Goal: Book appointment/travel/reservation

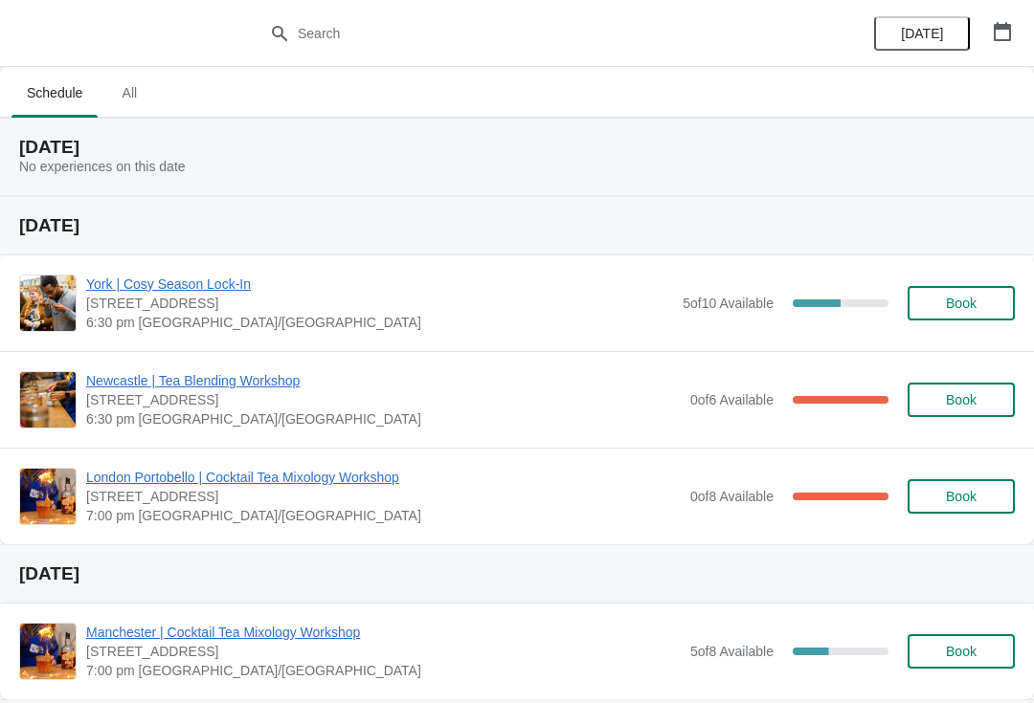
click at [1016, 25] on button "button" at bounding box center [1002, 31] width 34 height 34
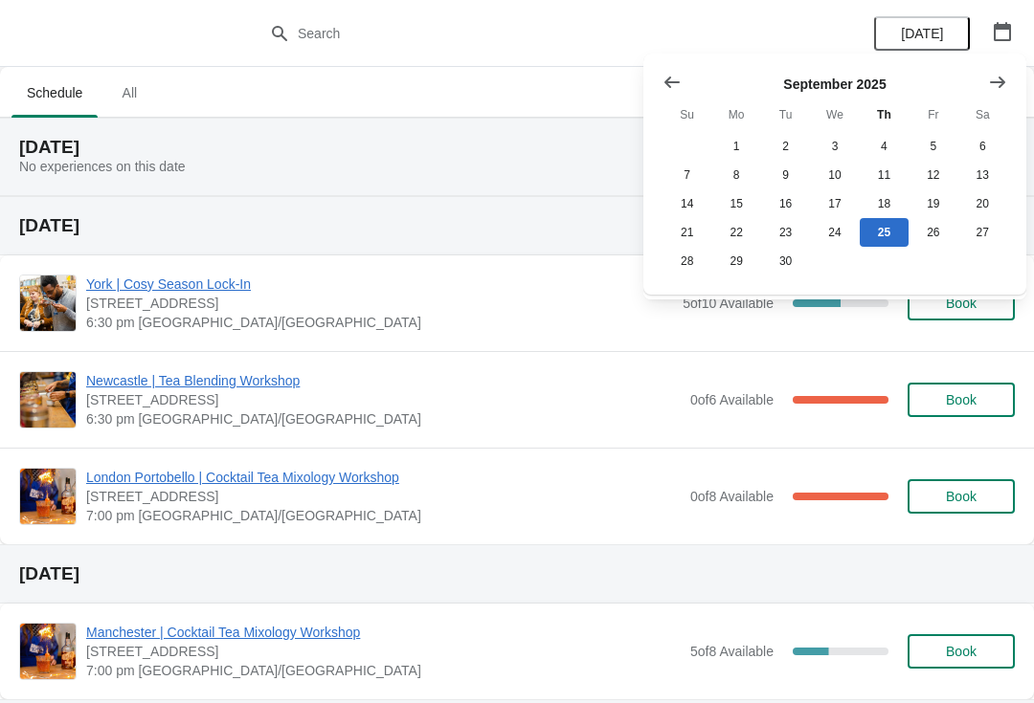
click at [993, 70] on button "Show next month, October 2025" at bounding box center [997, 82] width 34 height 34
click at [680, 264] on button "26" at bounding box center [686, 261] width 49 height 29
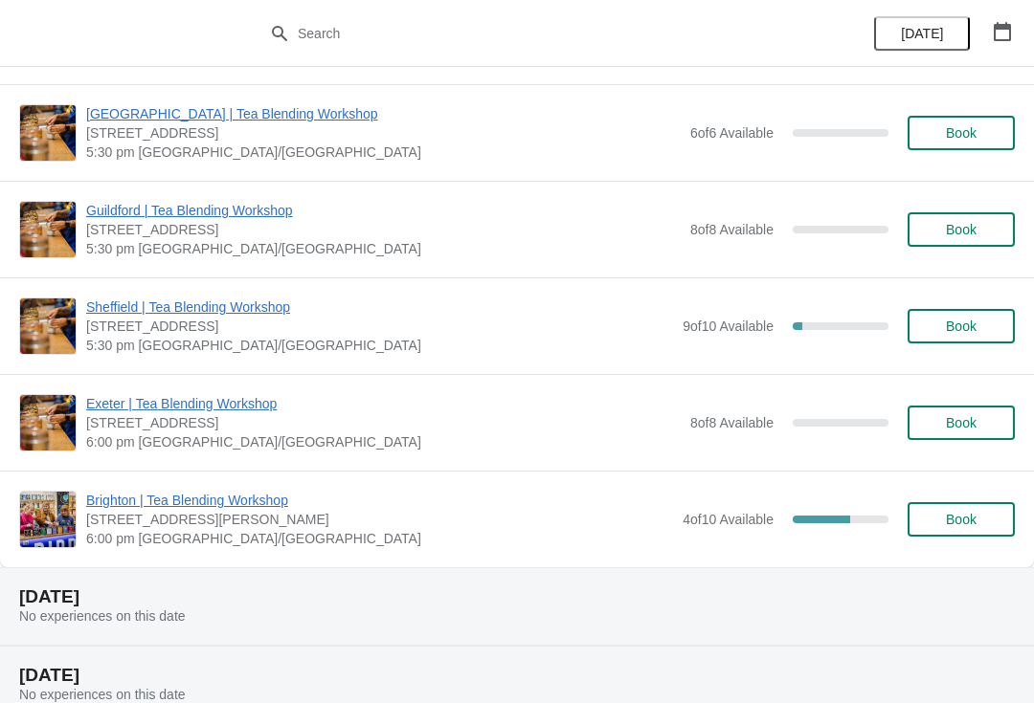
scroll to position [1278, 0]
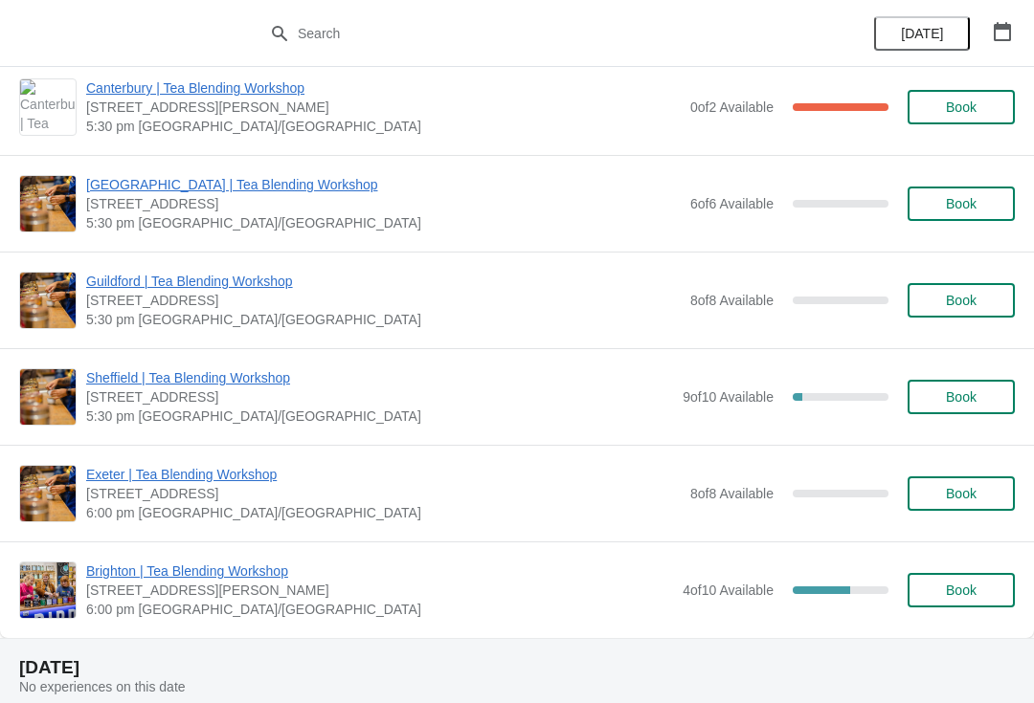
click at [1006, 26] on icon "button" at bounding box center [1001, 31] width 17 height 19
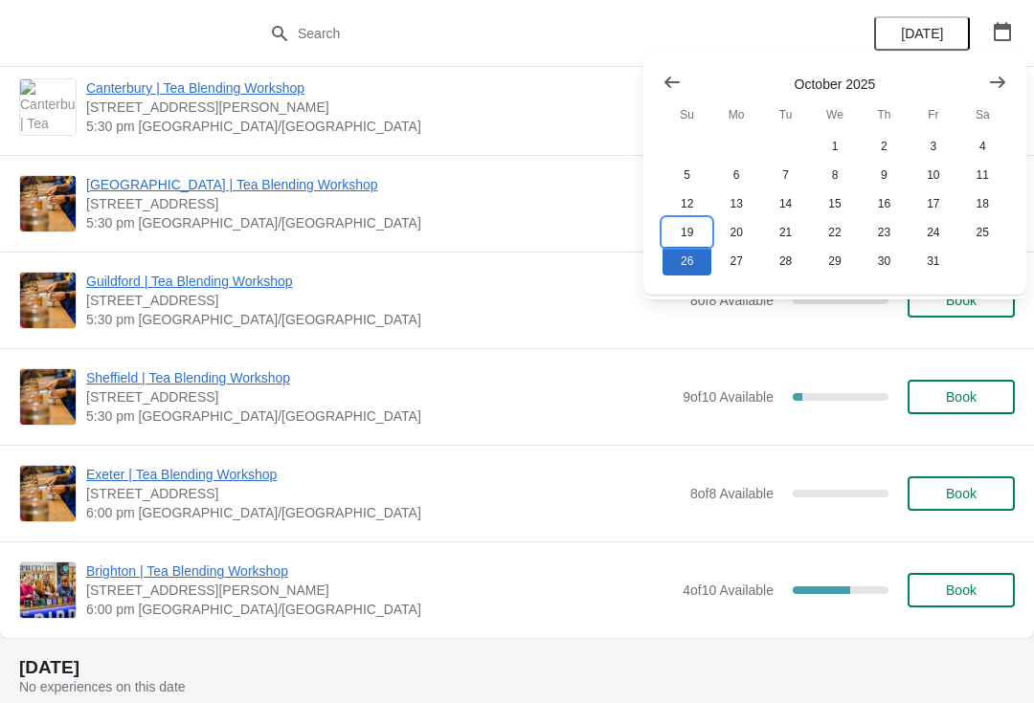
click at [687, 222] on button "19" at bounding box center [686, 232] width 49 height 29
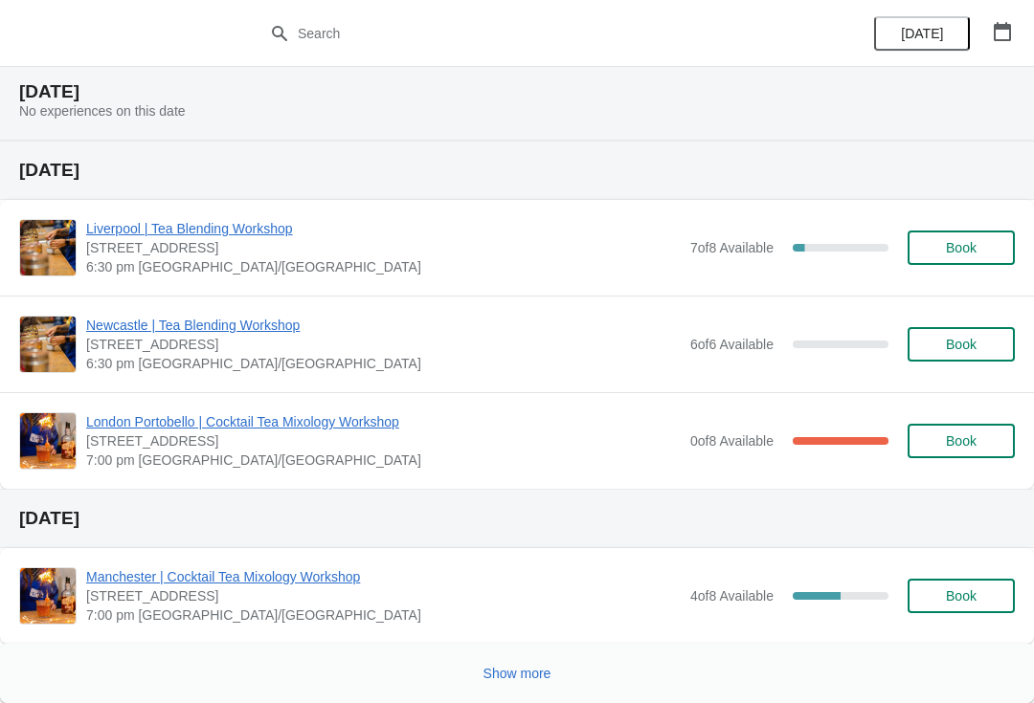
scroll to position [1316, 0]
click at [530, 660] on button "Show more" at bounding box center [517, 674] width 83 height 34
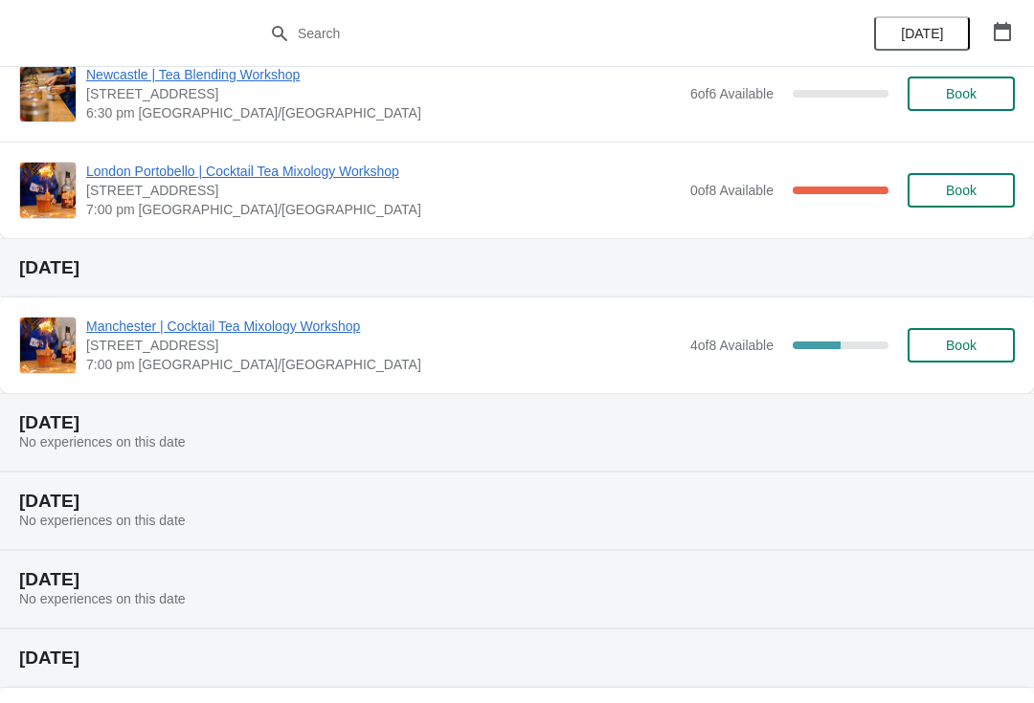
scroll to position [1632, 0]
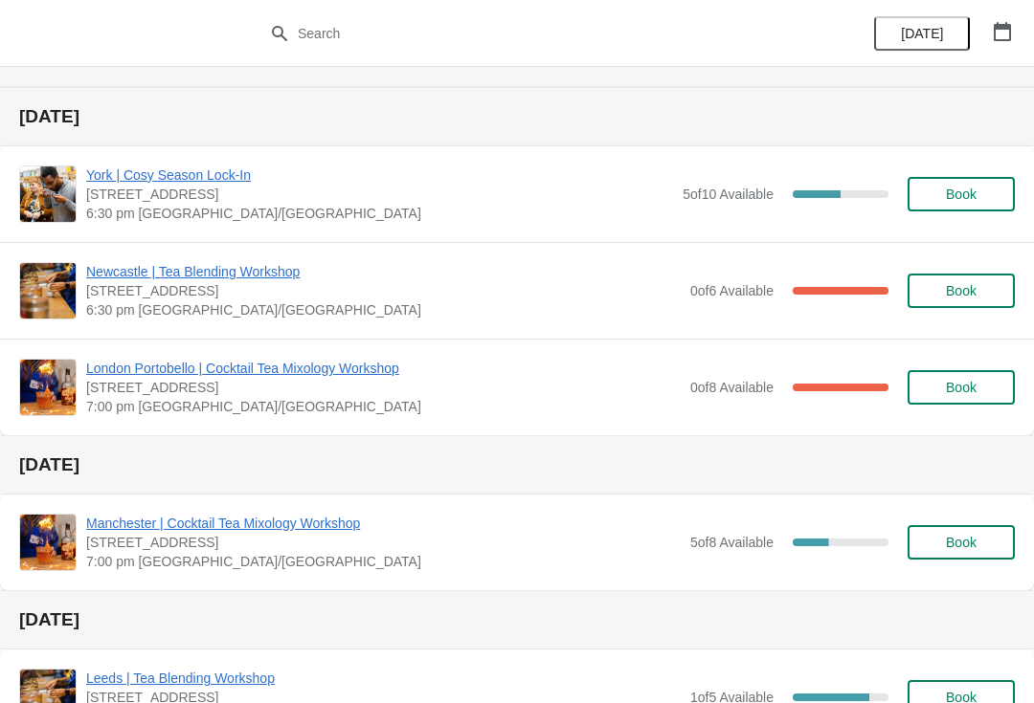
scroll to position [94, 0]
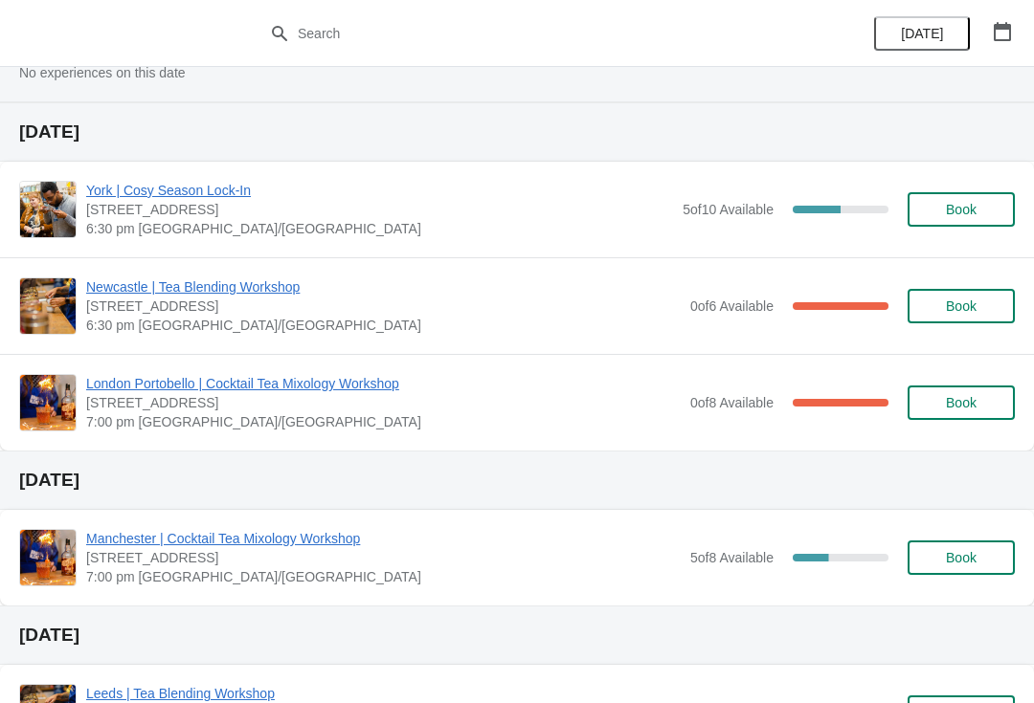
click at [1018, 15] on button "button" at bounding box center [1002, 31] width 34 height 34
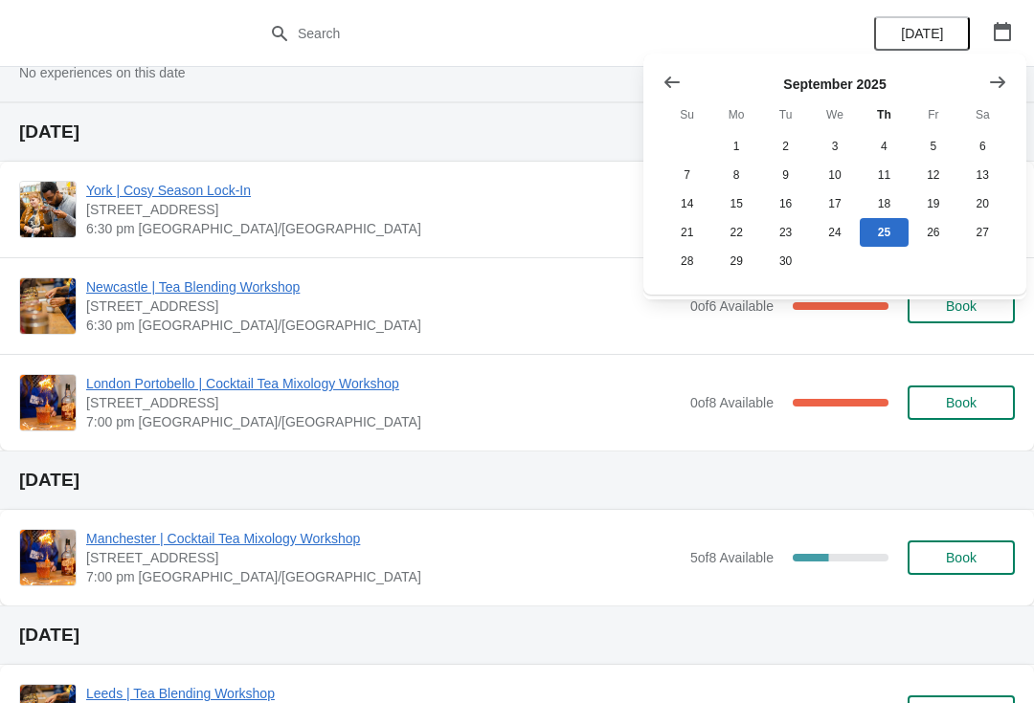
click at [1000, 75] on icon "Show next month, October 2025" at bounding box center [997, 82] width 19 height 19
click at [686, 201] on button "12" at bounding box center [686, 204] width 49 height 29
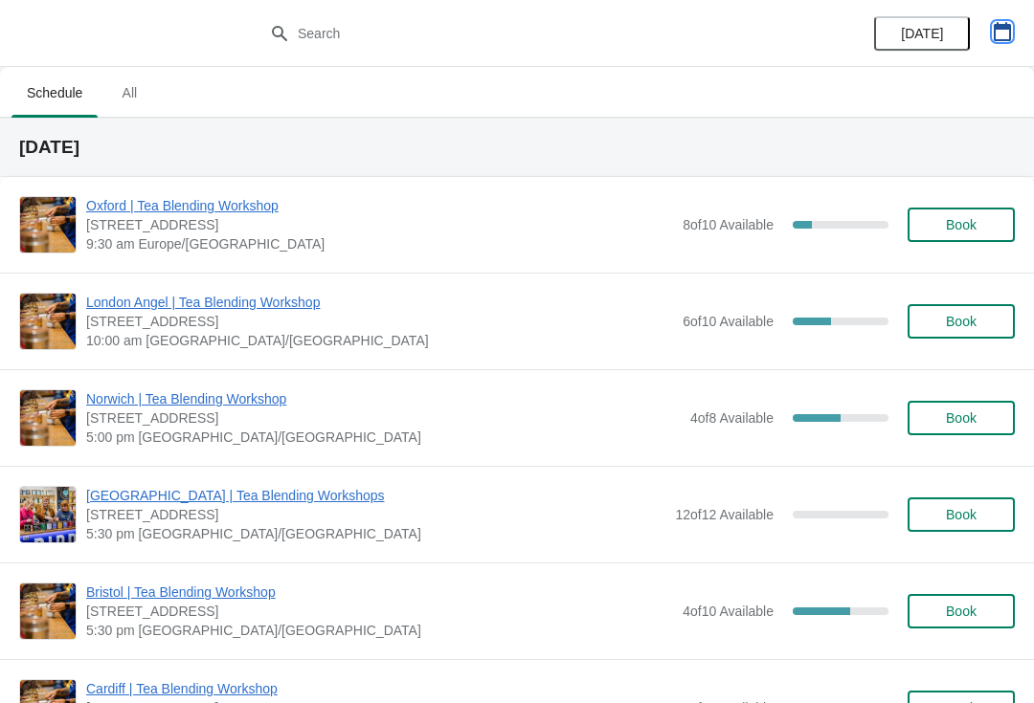
click at [1003, 31] on icon "button" at bounding box center [1002, 31] width 19 height 19
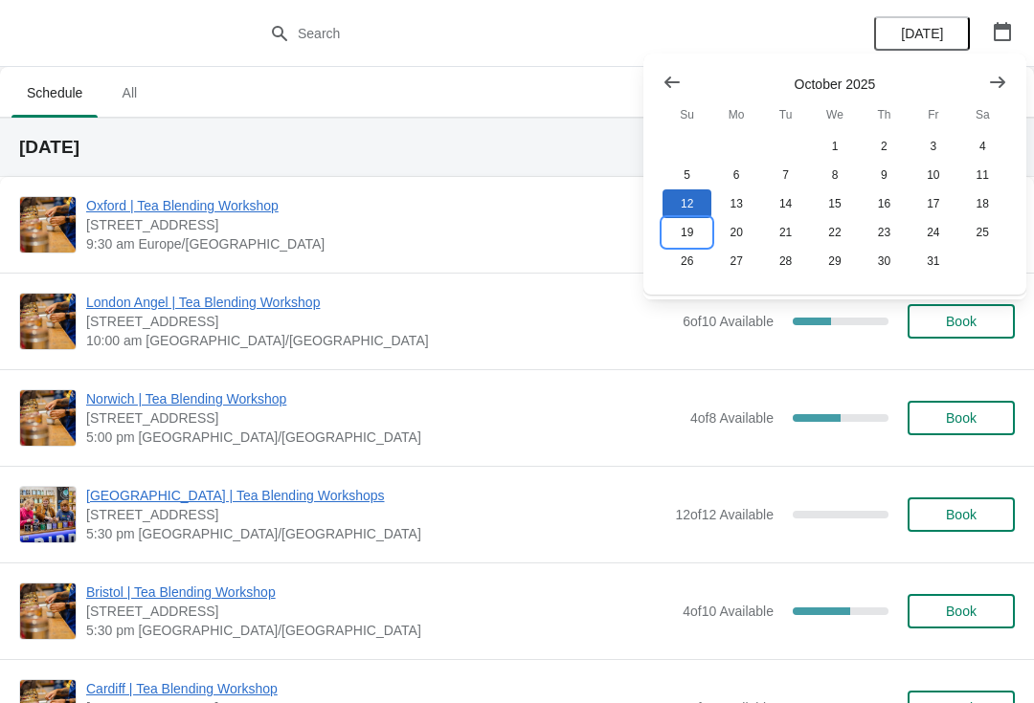
click at [693, 241] on button "19" at bounding box center [686, 232] width 49 height 29
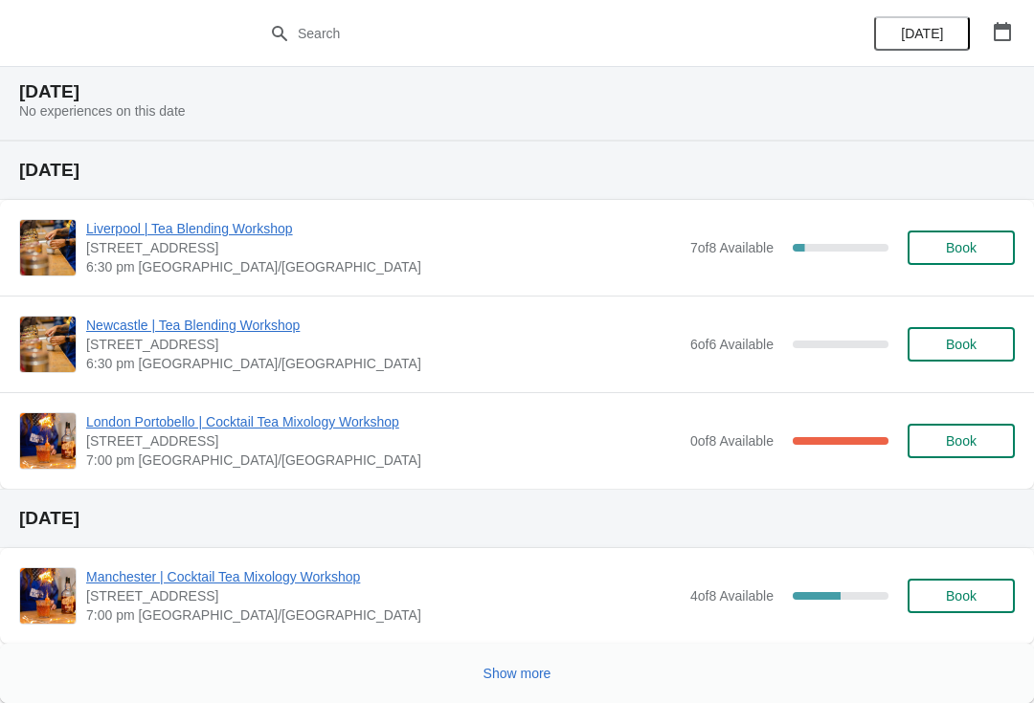
scroll to position [1316, 0]
click at [537, 672] on span "Show more" at bounding box center [517, 673] width 68 height 15
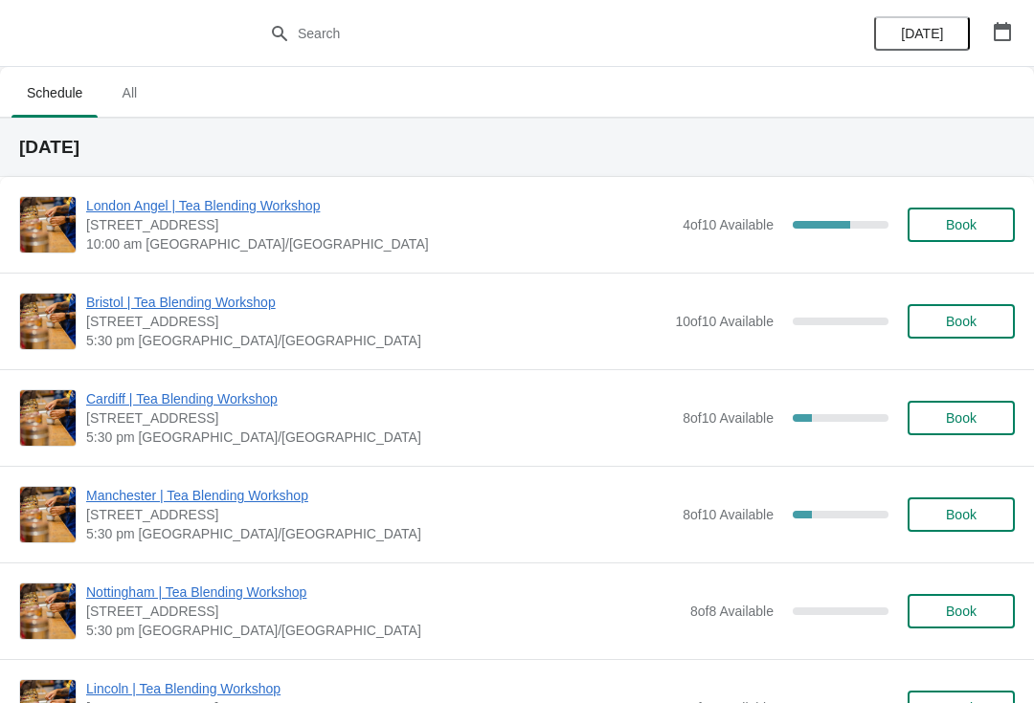
scroll to position [0, 0]
click at [1008, 33] on icon "button" at bounding box center [1002, 31] width 19 height 19
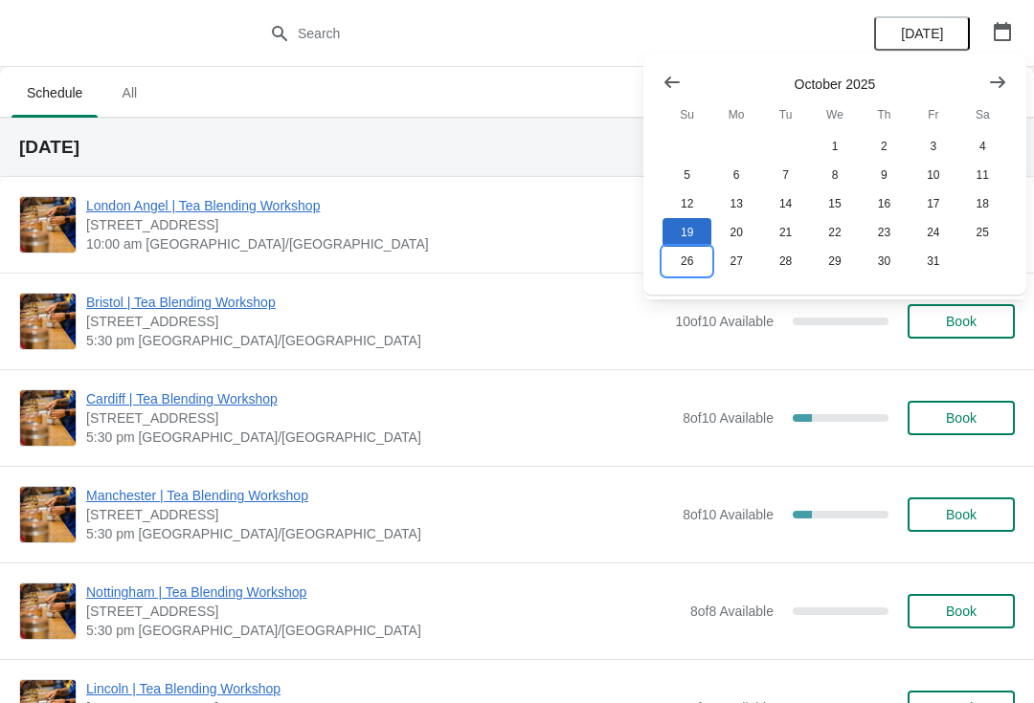
click at [683, 262] on button "26" at bounding box center [686, 261] width 49 height 29
